Goal: Information Seeking & Learning: Check status

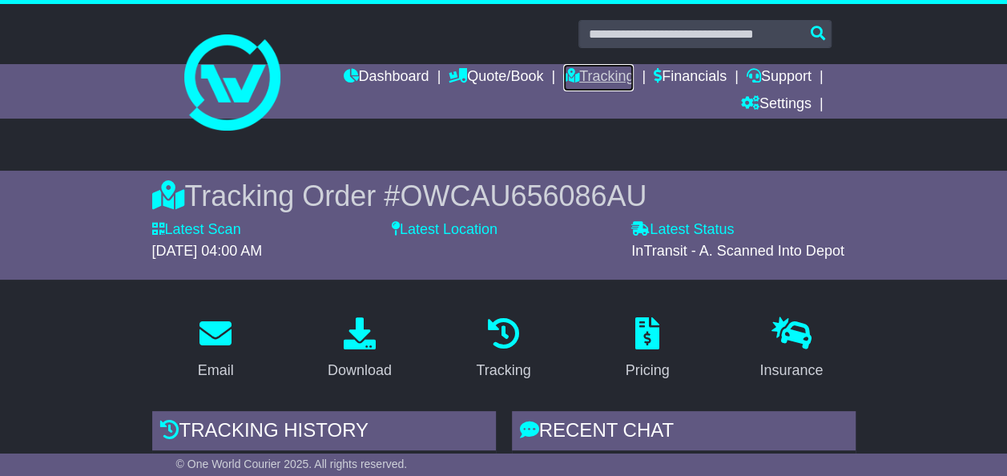
click at [609, 77] on link "Tracking" at bounding box center [598, 77] width 70 height 27
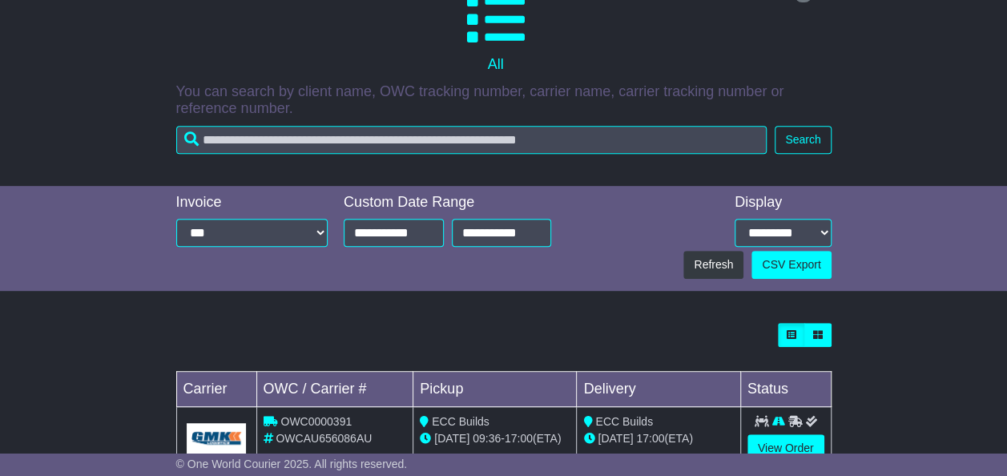
scroll to position [368, 0]
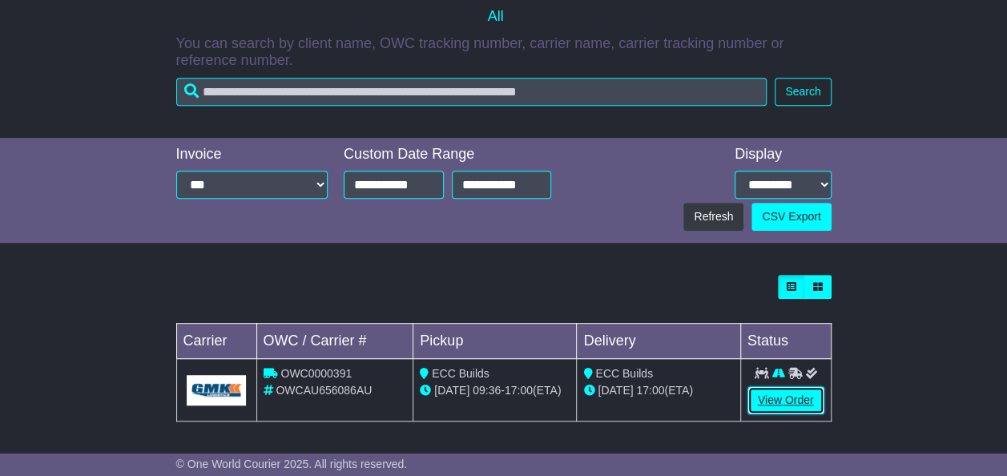
click at [763, 399] on link "View Order" at bounding box center [785, 400] width 77 height 28
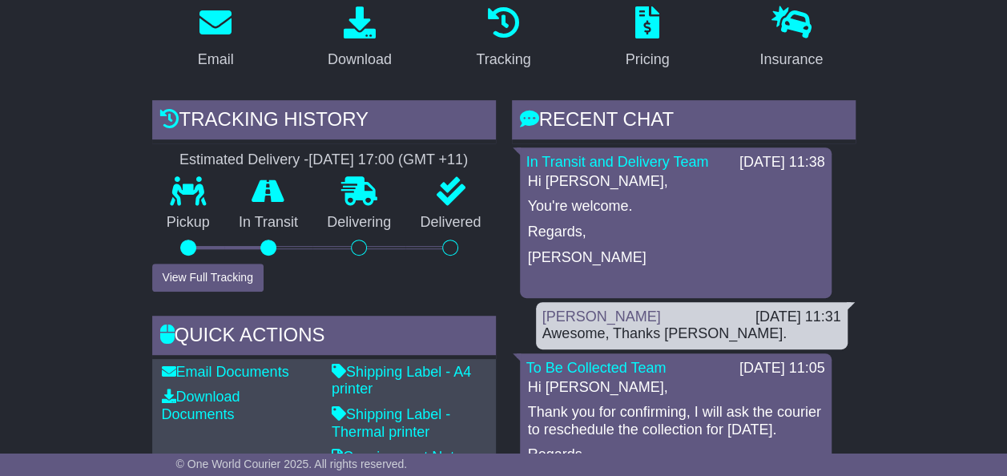
scroll to position [320, 0]
